Goal: Information Seeking & Learning: Learn about a topic

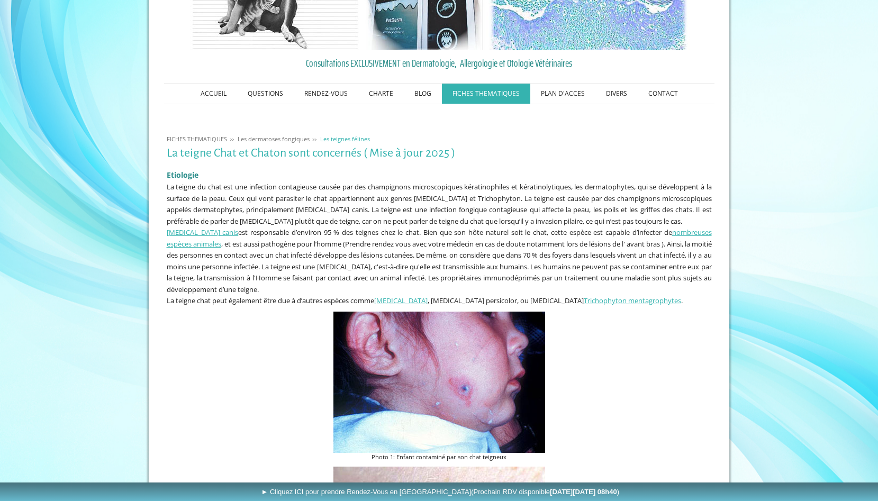
scroll to position [108, 0]
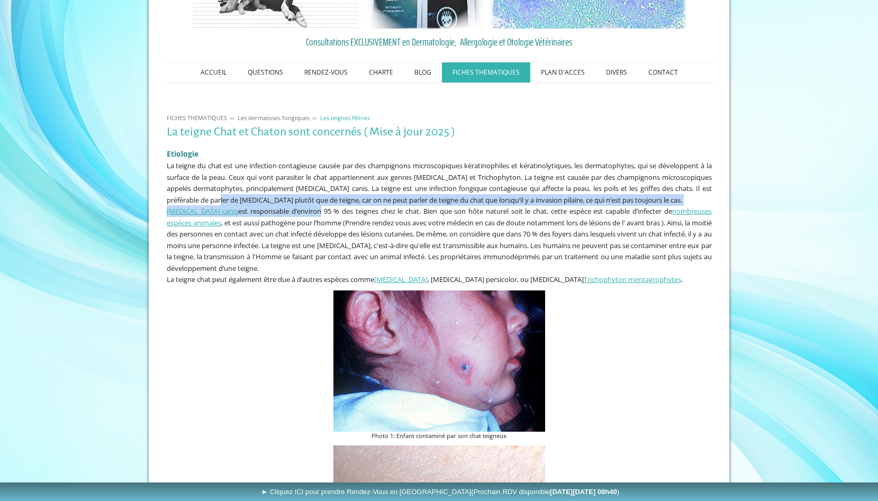
drag, startPoint x: 241, startPoint y: 200, endPoint x: 234, endPoint y: 185, distance: 16.8
click at [312, 205] on div "Etiologie La teigne du chat est une infection contagieuse causée par des champi…" at bounding box center [439, 214] width 550 height 147
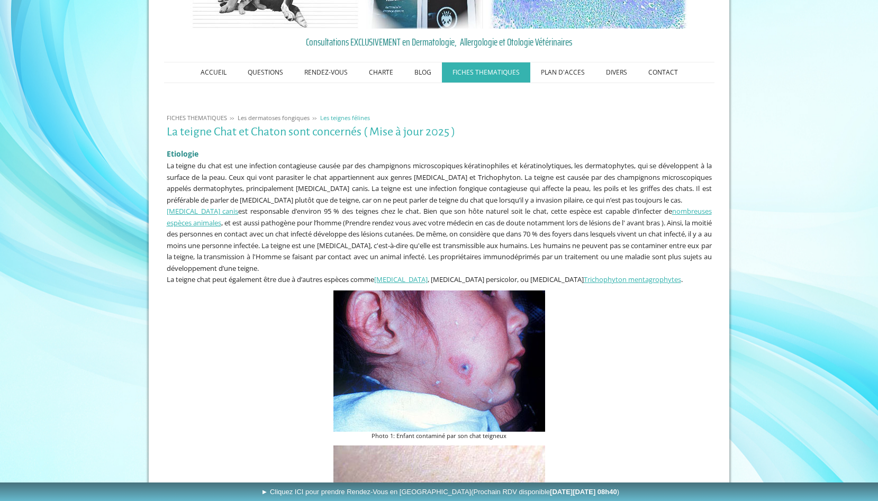
click at [231, 201] on span "La teigne du chat est une infection contagieuse causée par des champignons micr…" at bounding box center [439, 183] width 545 height 44
drag, startPoint x: 694, startPoint y: 188, endPoint x: 362, endPoint y: 197, distance: 332.3
click at [362, 197] on span "La teigne du chat est une infection contagieuse causée par des champignons micr…" at bounding box center [439, 183] width 545 height 44
copy span "Il est préférable de parler de [MEDICAL_DATA] plutôt que de teigne"
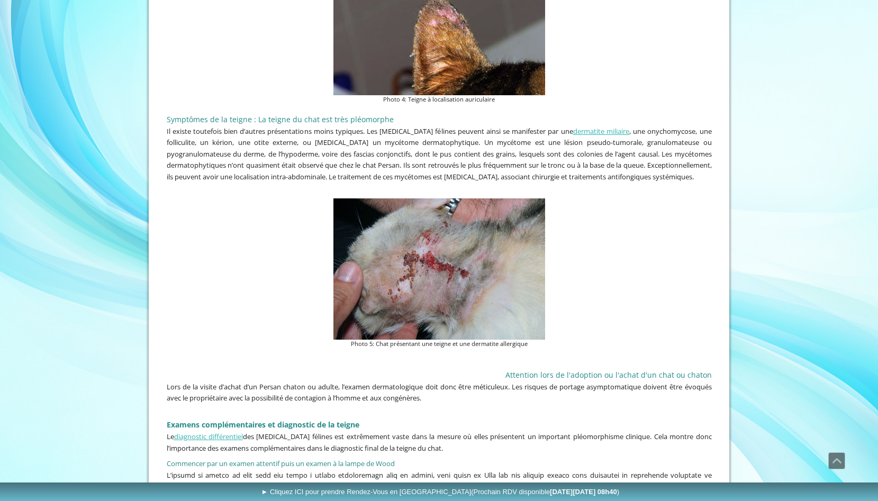
scroll to position [1619, 0]
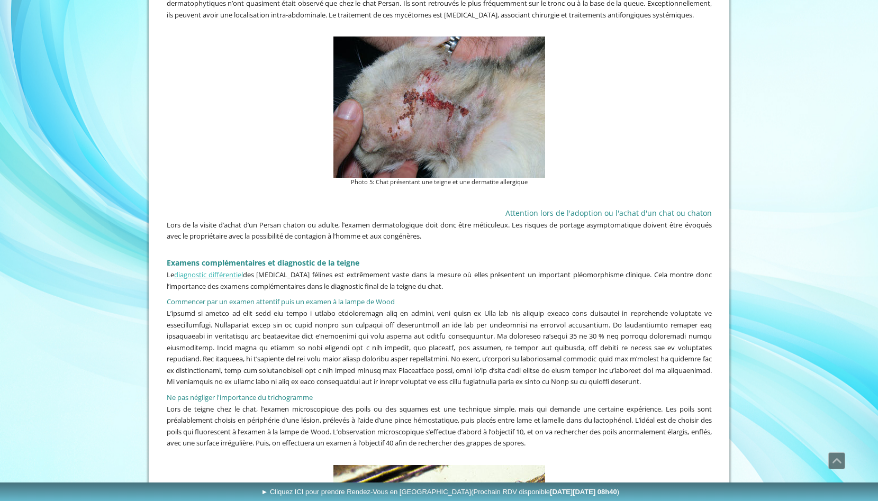
click at [440, 300] on h3 "Commencer par un examen attentif puis un examen à la lampe de Wood" at bounding box center [439, 299] width 545 height 16
drag, startPoint x: 163, startPoint y: 297, endPoint x: 417, endPoint y: 294, distance: 253.9
copy span "Commencer par un examen attentif puis un examen à la lampe de Wood"
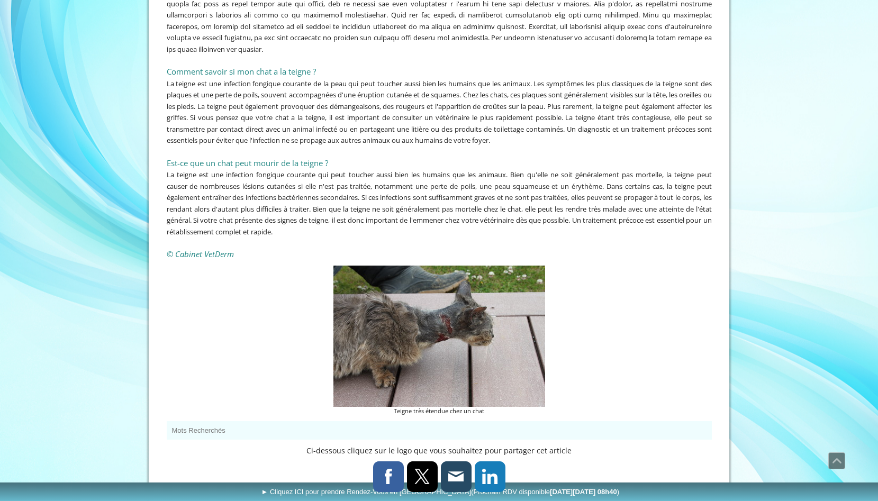
scroll to position [2726, 0]
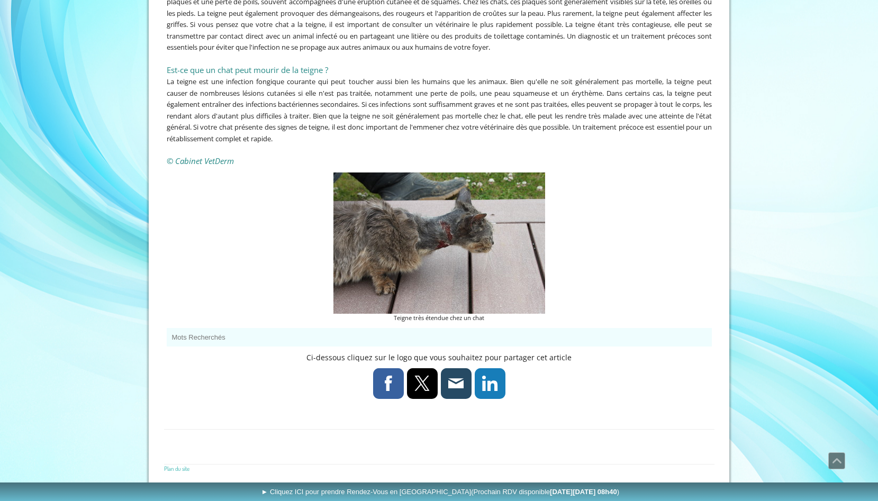
click at [491, 271] on img at bounding box center [439, 242] width 212 height 141
click at [467, 263] on img at bounding box center [439, 242] width 212 height 141
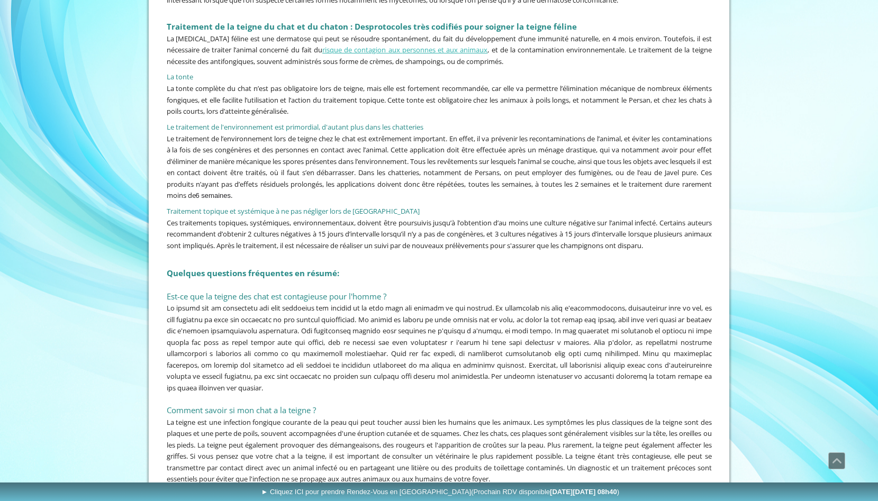
scroll to position [2079, 0]
